Goal: Entertainment & Leisure: Browse casually

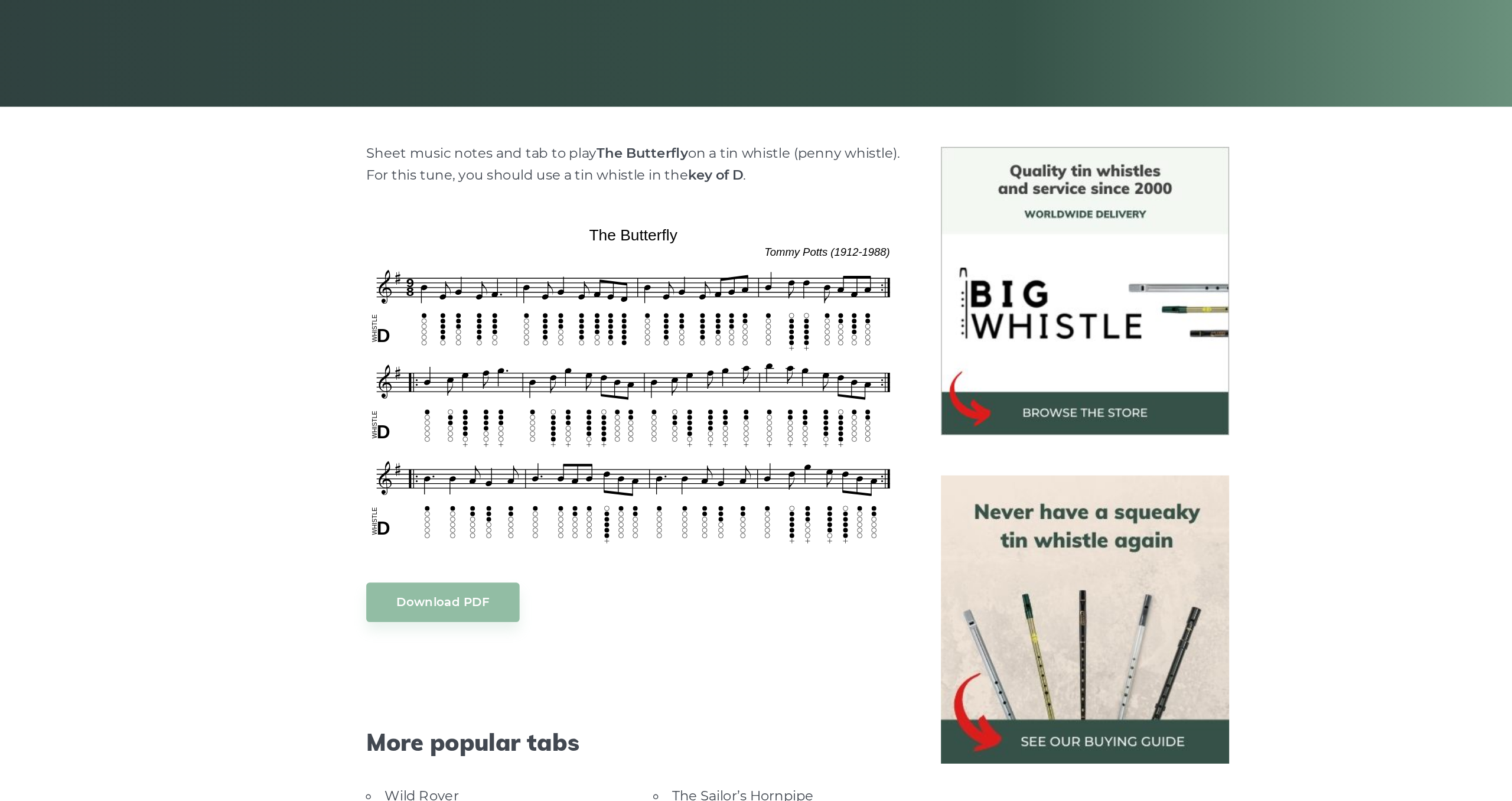
scroll to position [40, 0]
